Goal: Task Accomplishment & Management: Complete application form

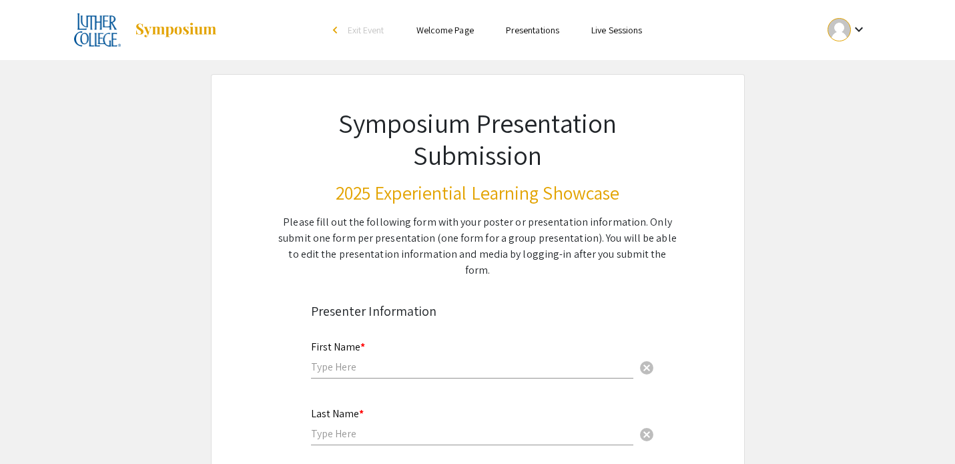
click at [333, 27] on div "arrow_back_ios" at bounding box center [337, 30] width 8 height 8
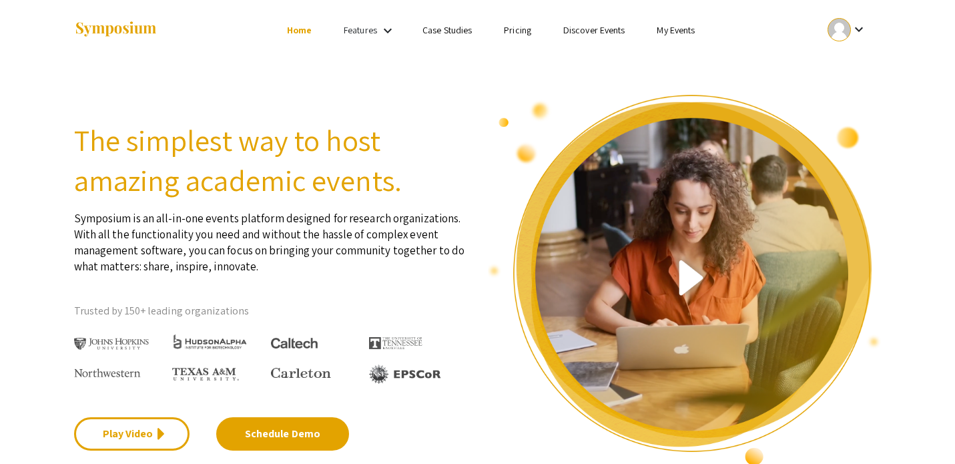
click at [667, 28] on link "My Events" at bounding box center [676, 30] width 38 height 12
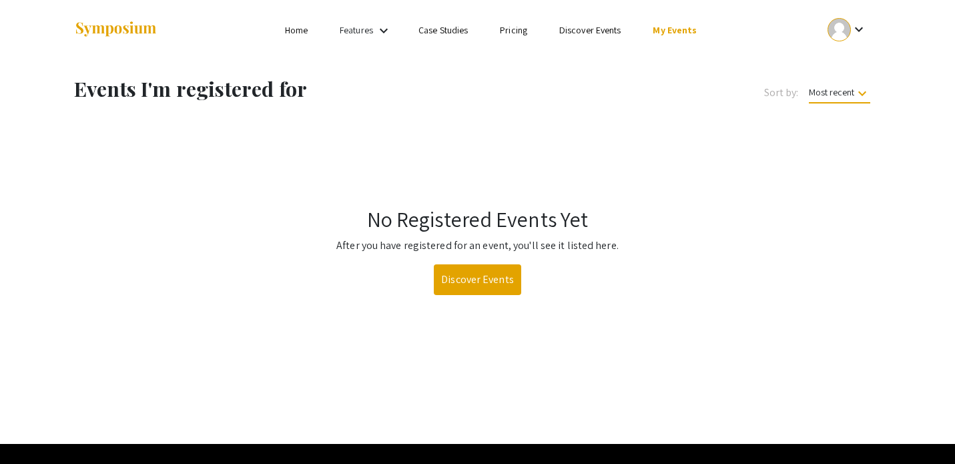
click at [860, 26] on mat-icon "keyboard_arrow_down" at bounding box center [859, 29] width 16 height 16
click at [842, 75] on button "My Account" at bounding box center [855, 66] width 82 height 32
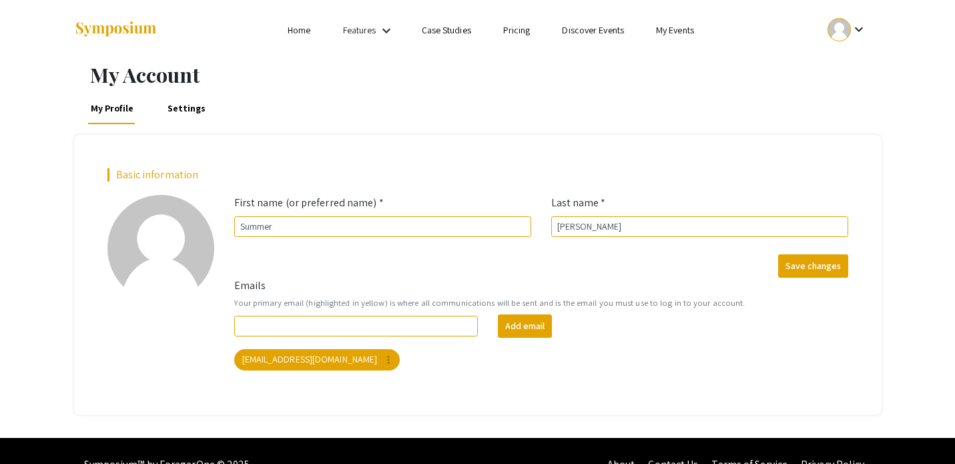
click at [172, 119] on link "Settings" at bounding box center [186, 108] width 43 height 32
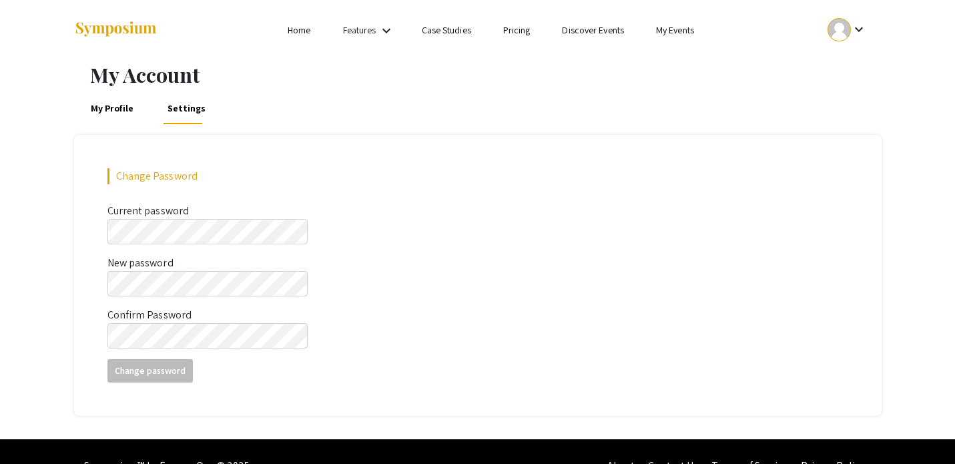
click at [296, 33] on link "Home" at bounding box center [299, 30] width 23 height 12
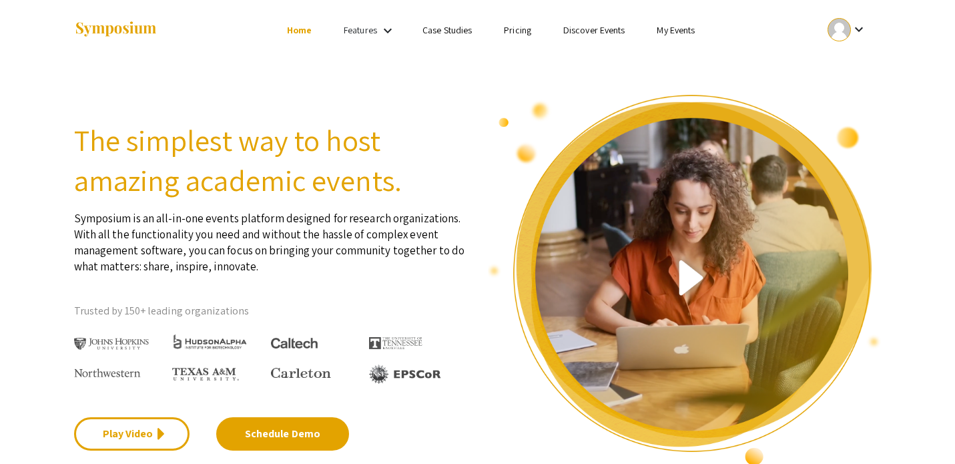
click at [675, 33] on link "My Events" at bounding box center [676, 30] width 38 height 12
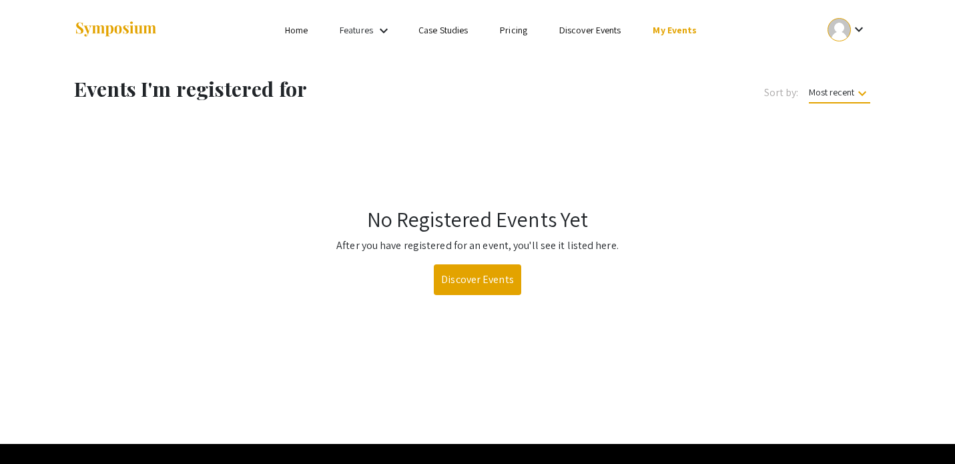
click at [835, 97] on span "Most recent keyboard_arrow_down" at bounding box center [839, 94] width 61 height 17
click at [838, 162] on button "Event name" at bounding box center [844, 158] width 95 height 32
click at [840, 35] on div at bounding box center [839, 29] width 23 height 23
click at [842, 95] on button "My Submissions" at bounding box center [855, 98] width 82 height 32
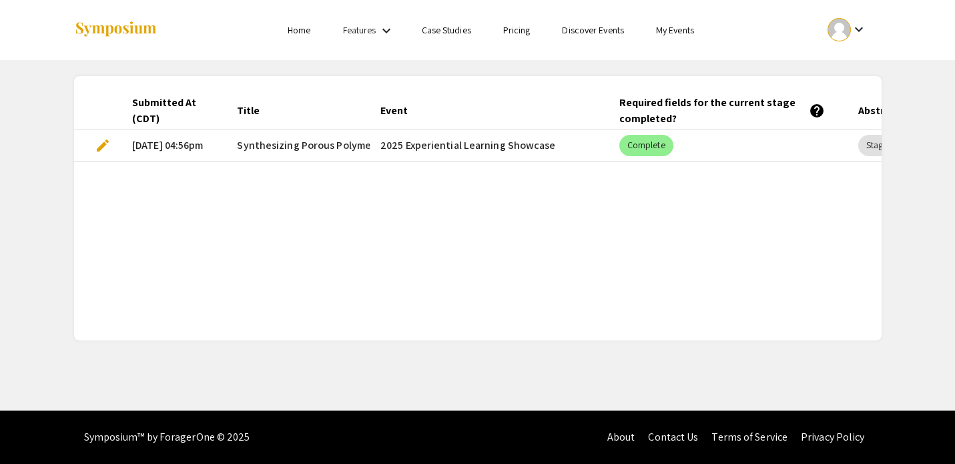
click at [102, 146] on span "edit" at bounding box center [103, 145] width 16 height 16
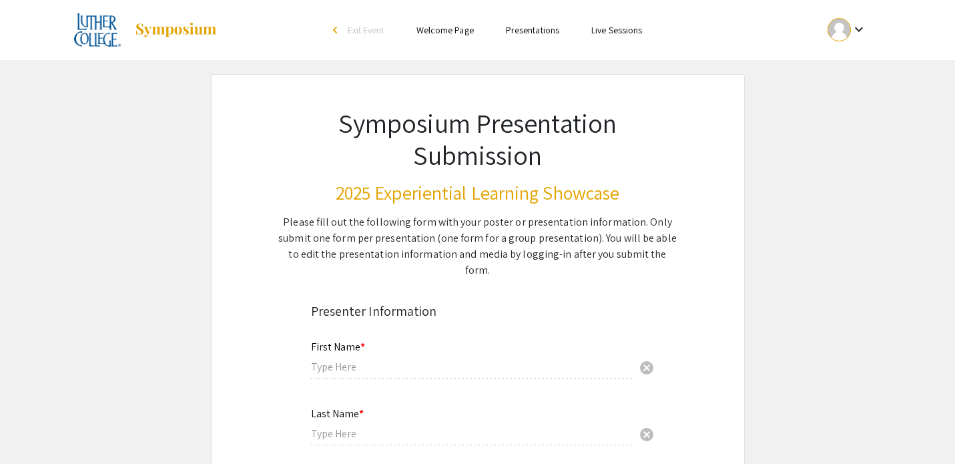
type input "Summer"
type input "[PERSON_NAME]"
type input "[EMAIL_ADDRESS][DOMAIN_NAME]"
radio input "true"
type input "Chemistry"
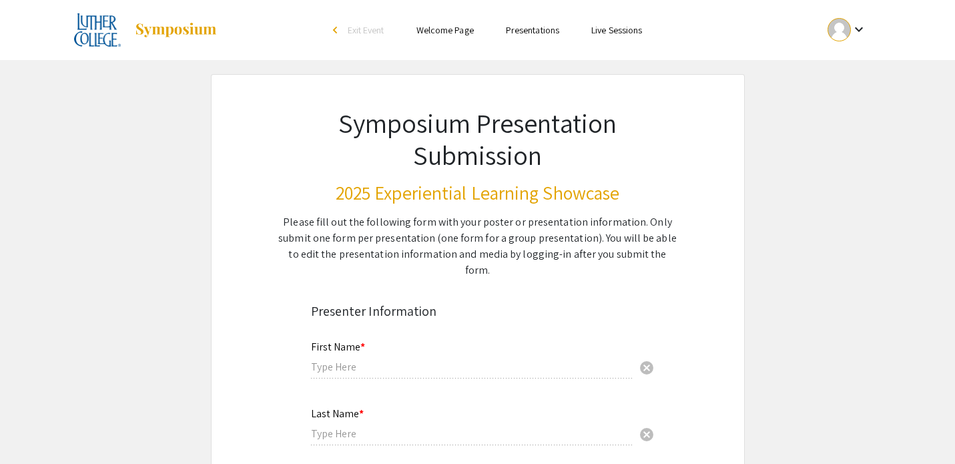
radio input "true"
type input "Jen Baldwin"
radio input "true"
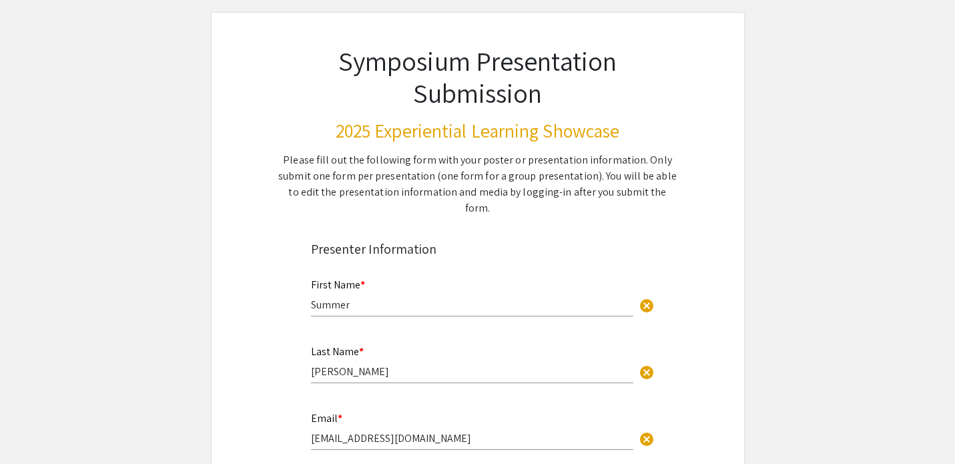
select select "custom"
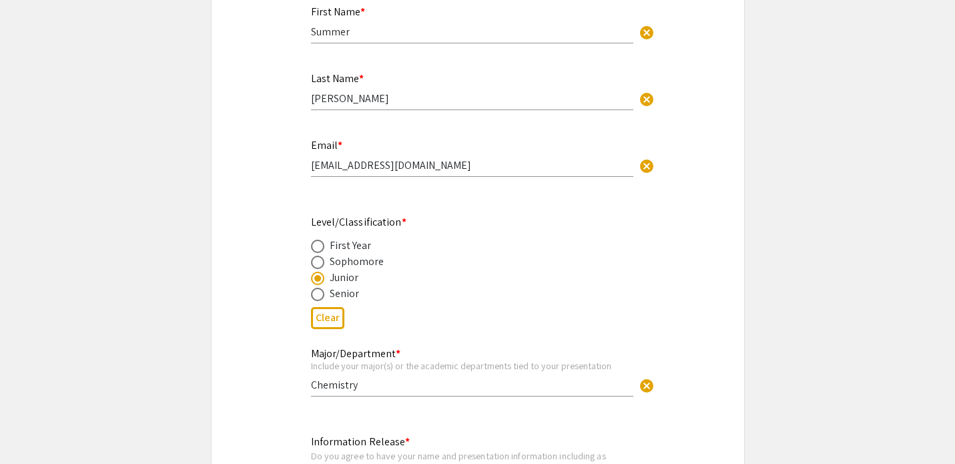
type input "0"
select select "custom"
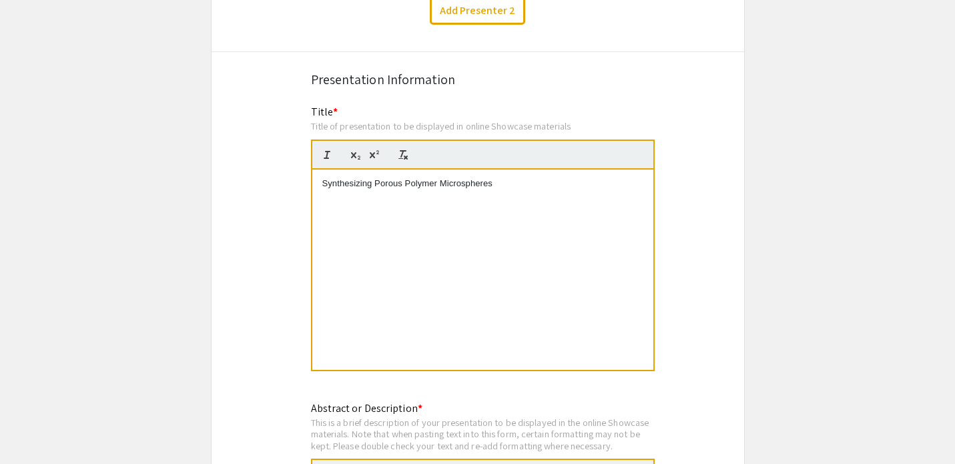
type input "1"
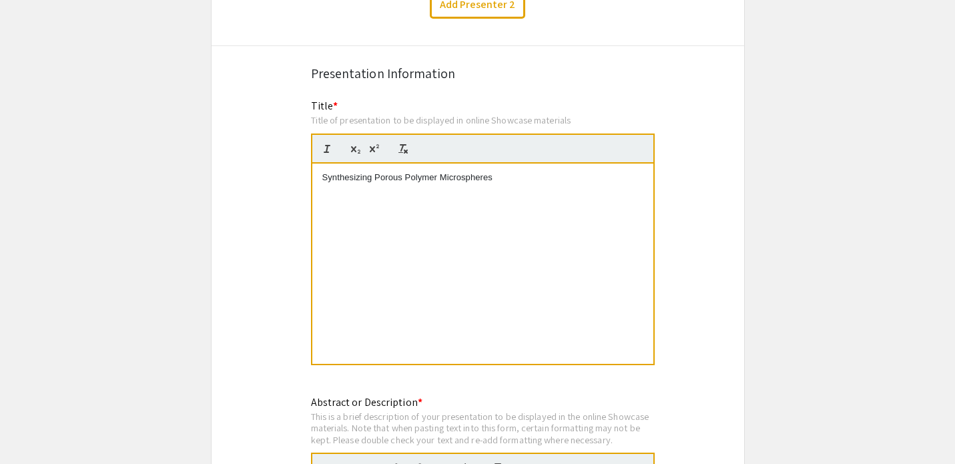
scroll to position [1046, 0]
select select "auto"
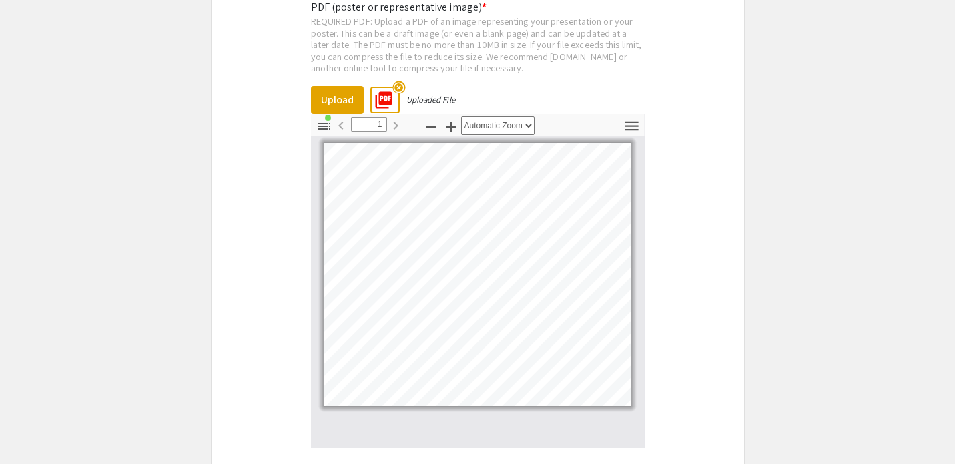
scroll to position [3166, 0]
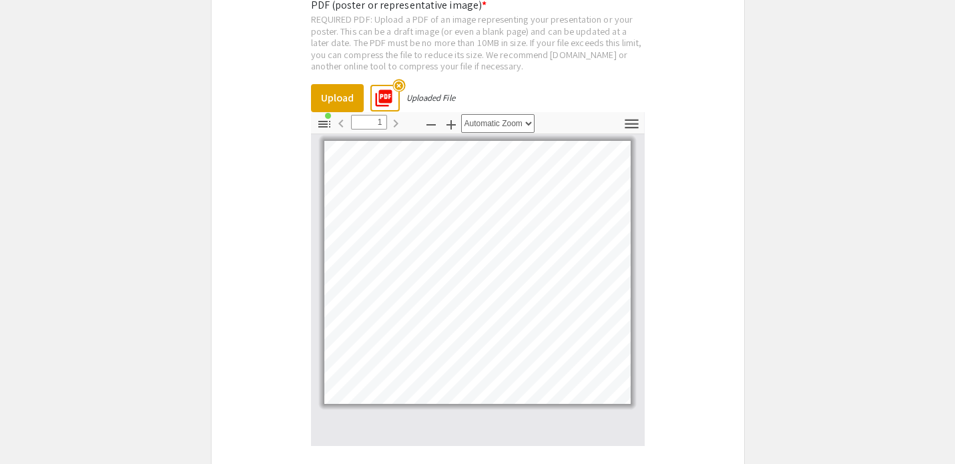
click at [398, 79] on mat-icon "highlight_off" at bounding box center [398, 85] width 13 height 13
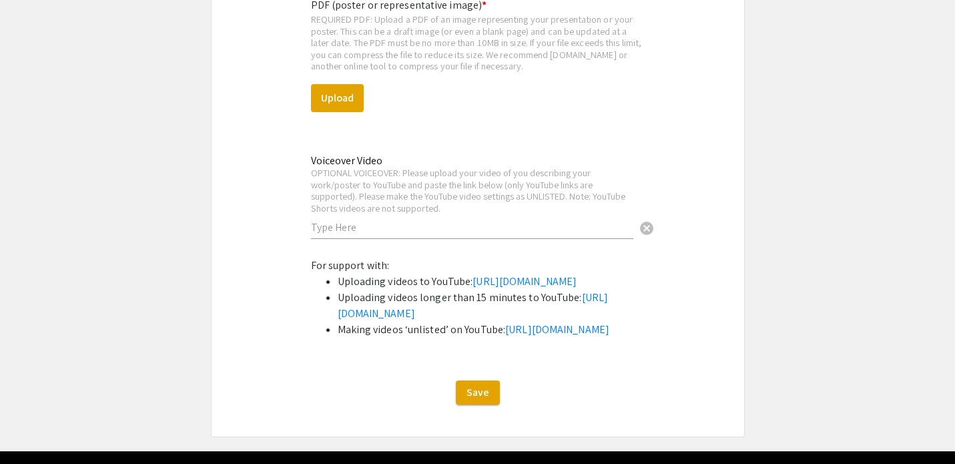
click at [332, 71] on div "PDF (poster or representative image) * REQUIRED PDF: Upload a PDF of an image r…" at bounding box center [478, 122] width 334 height 271
click at [332, 84] on button "Upload" at bounding box center [337, 98] width 53 height 28
select select "custom"
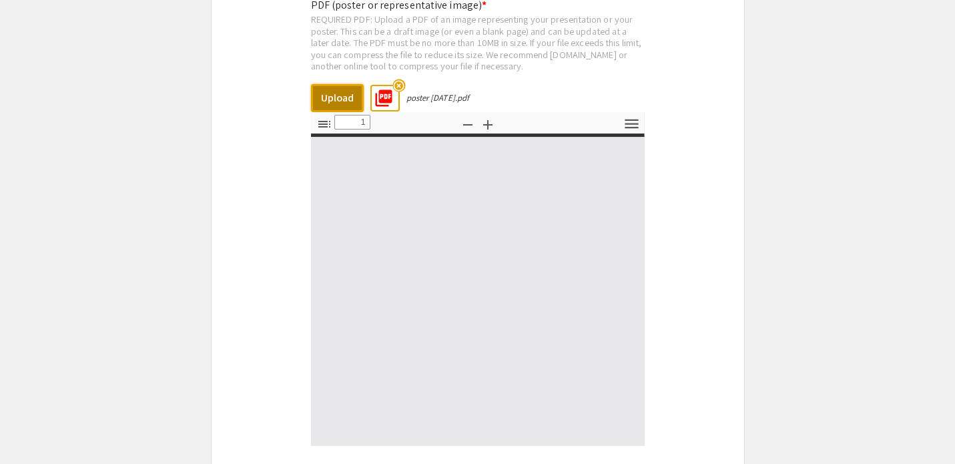
type input "0"
select select "auto"
type input "1"
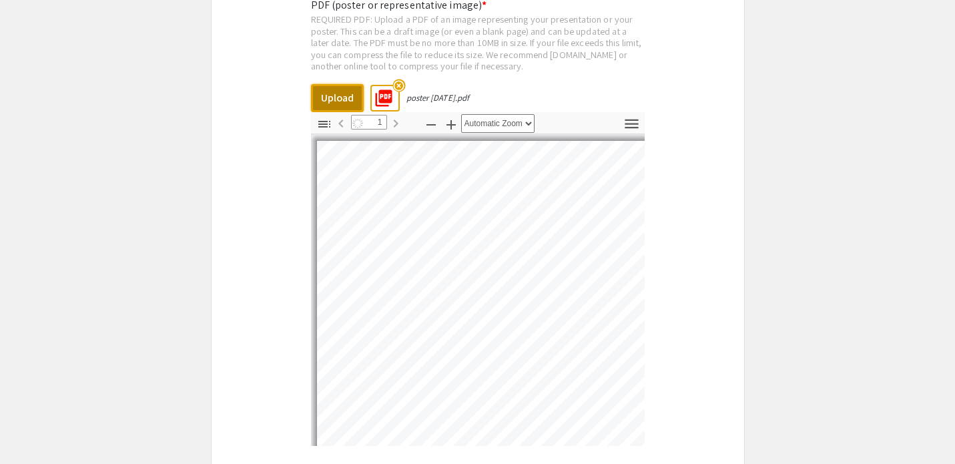
select select "auto"
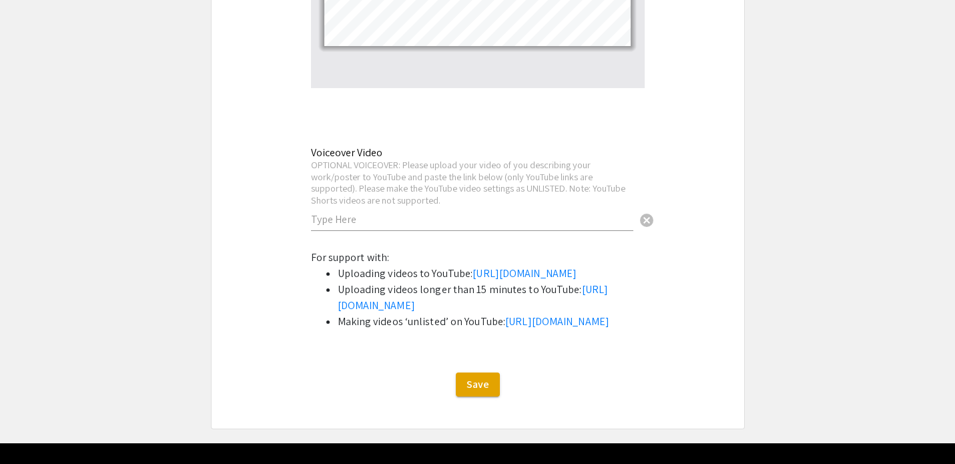
scroll to position [3625, 0]
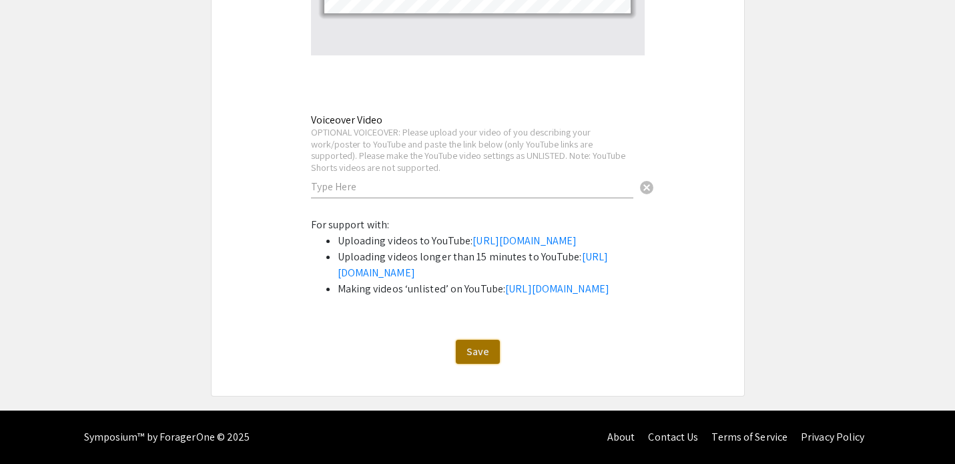
click at [475, 346] on span "Save" at bounding box center [478, 351] width 23 height 14
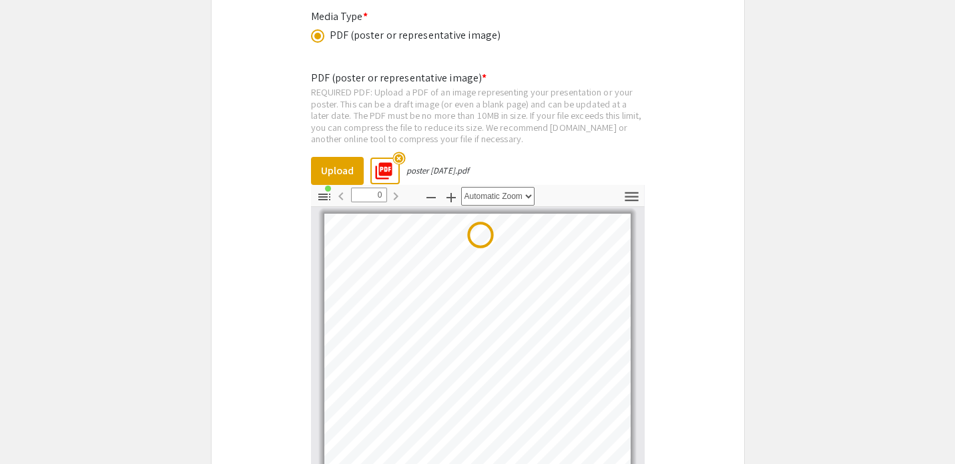
scroll to position [0, 0]
